Goal: Task Accomplishment & Management: Manage account settings

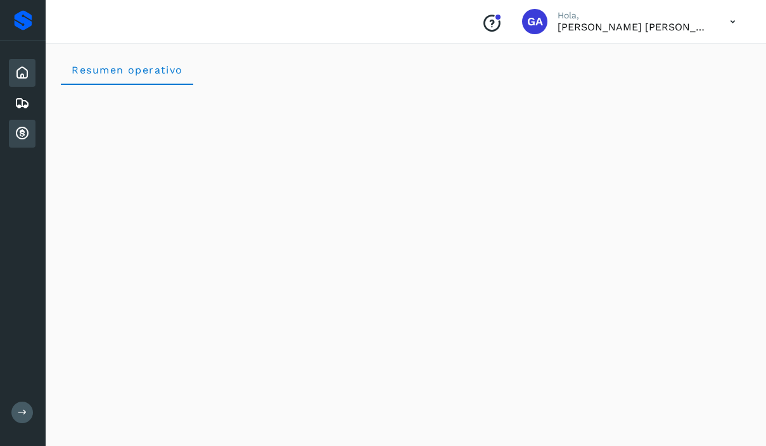
click at [24, 132] on icon at bounding box center [22, 133] width 15 height 15
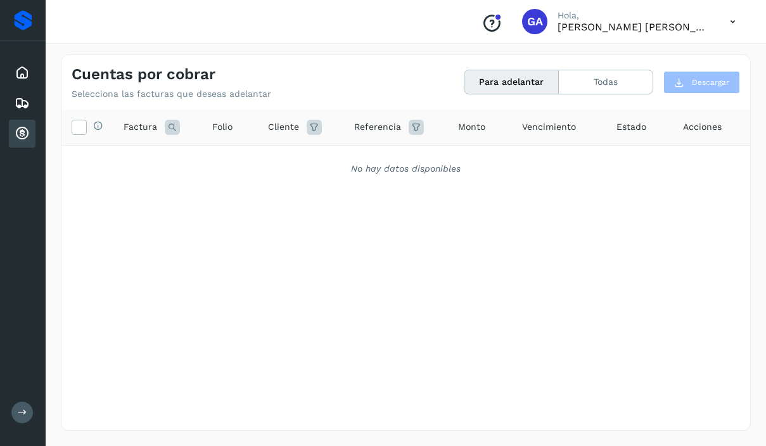
click at [530, 89] on button "Para adelantar" at bounding box center [512, 81] width 94 height 23
click at [586, 88] on button "Todas" at bounding box center [606, 81] width 94 height 23
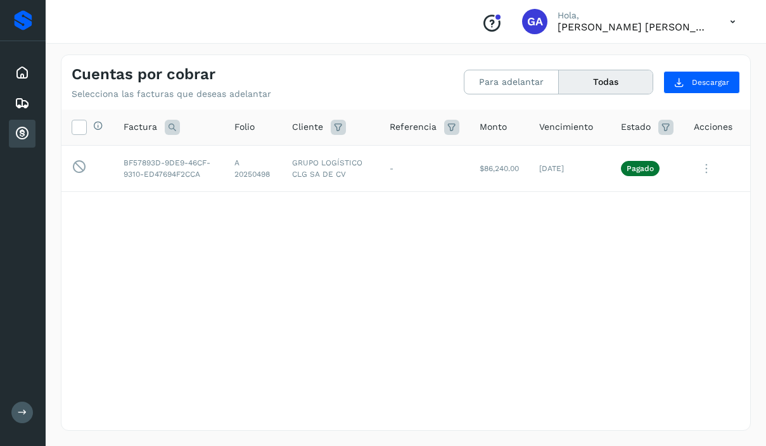
click at [737, 22] on icon at bounding box center [733, 22] width 26 height 26
click at [678, 54] on div "Cerrar sesión" at bounding box center [670, 57] width 151 height 24
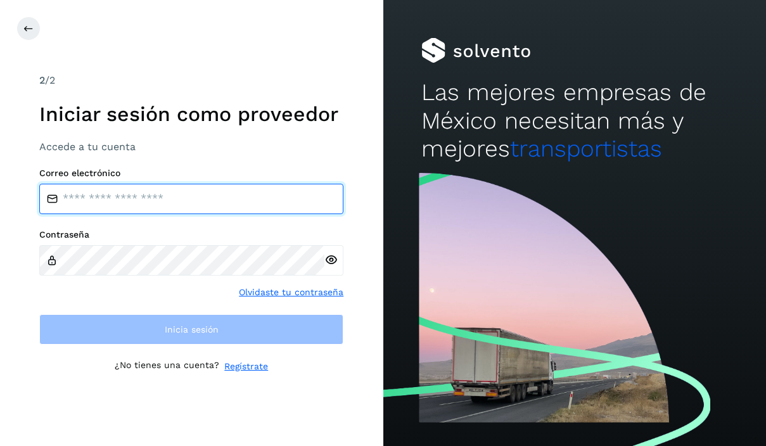
click at [244, 198] on input "email" at bounding box center [191, 199] width 304 height 30
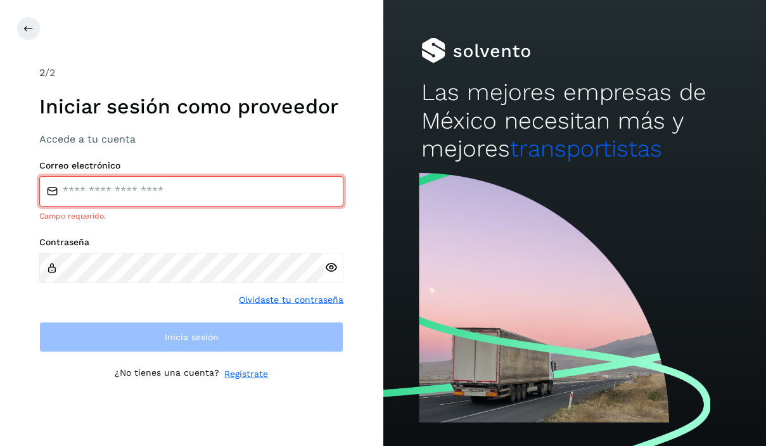
type input "**********"
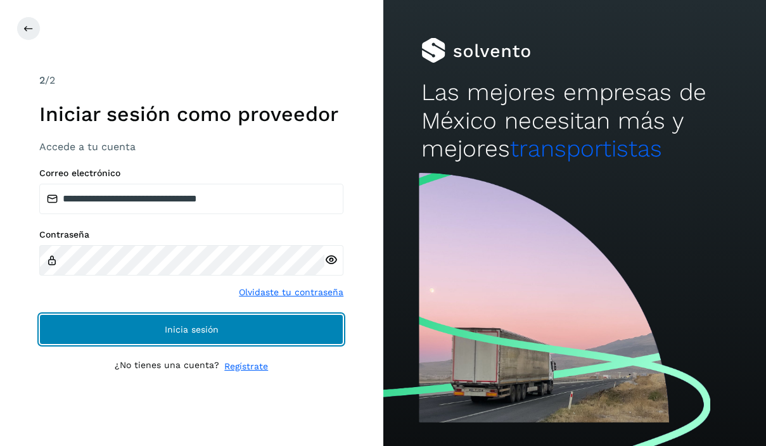
click at [180, 328] on span "Inicia sesión" at bounding box center [192, 329] width 54 height 9
